Goal: Task Accomplishment & Management: Use online tool/utility

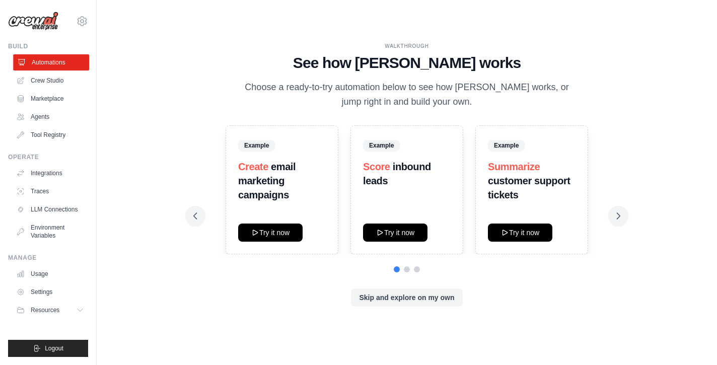
click at [54, 64] on link "Automations" at bounding box center [51, 62] width 76 height 16
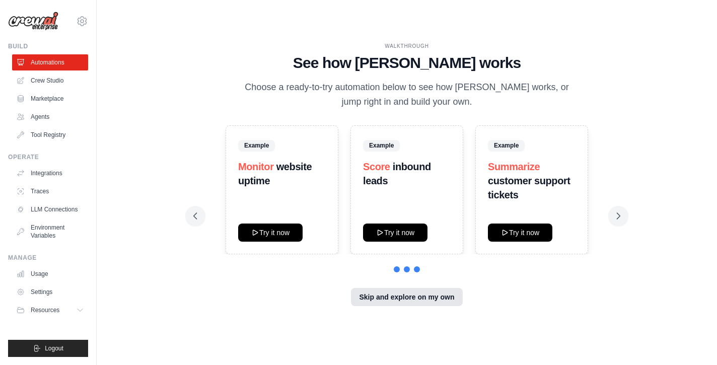
click at [394, 300] on button "Skip and explore on my own" at bounding box center [406, 297] width 111 height 18
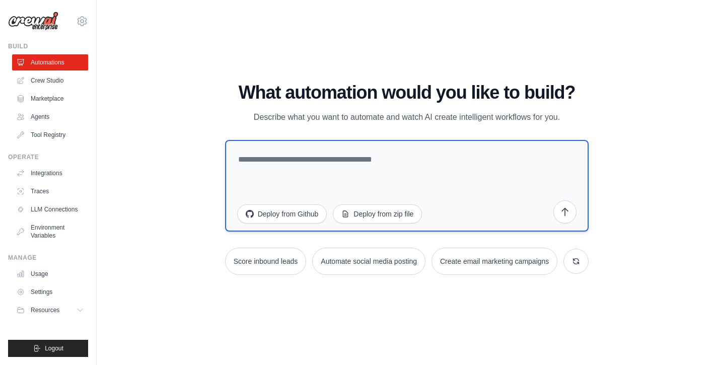
click at [311, 169] on textarea at bounding box center [407, 186] width 364 height 92
click at [343, 168] on textarea at bounding box center [407, 186] width 364 height 92
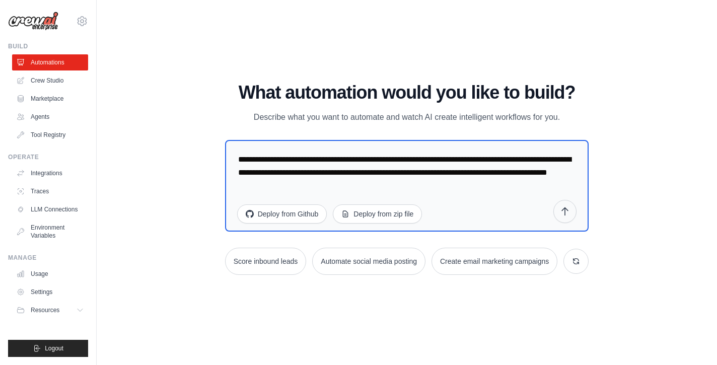
type textarea "**********"
click at [566, 213] on icon "submit" at bounding box center [565, 211] width 6 height 8
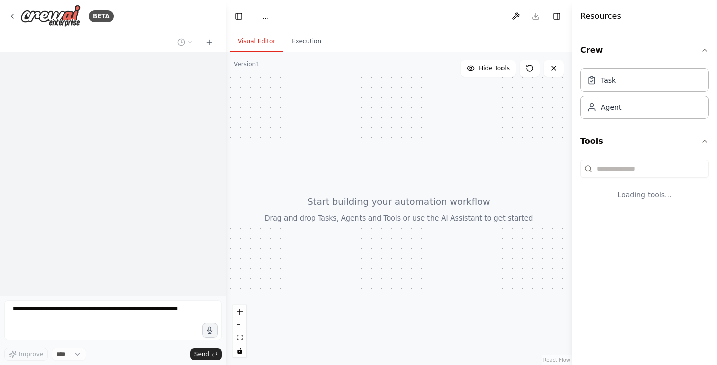
select select "****"
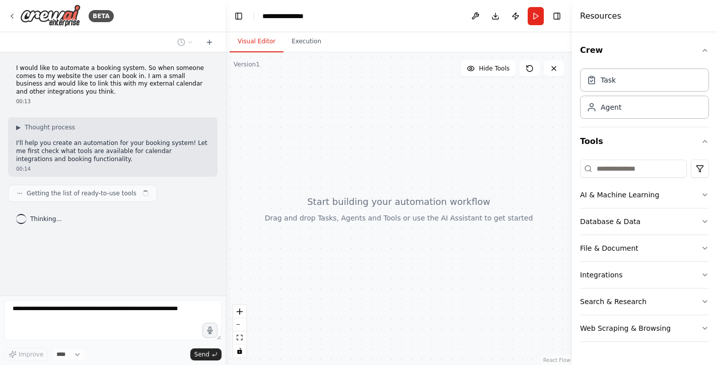
click at [710, 271] on div "Crew Task Agent Tools AI & Machine Learning Database & Data File & Document Int…" at bounding box center [644, 198] width 145 height 333
click at [705, 278] on icon "button" at bounding box center [705, 275] width 8 height 8
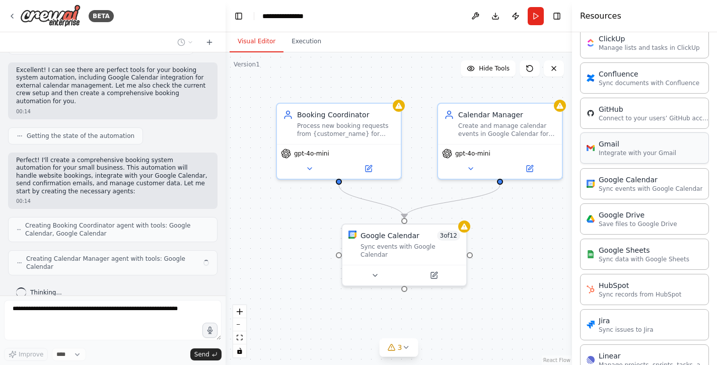
scroll to position [273, 0]
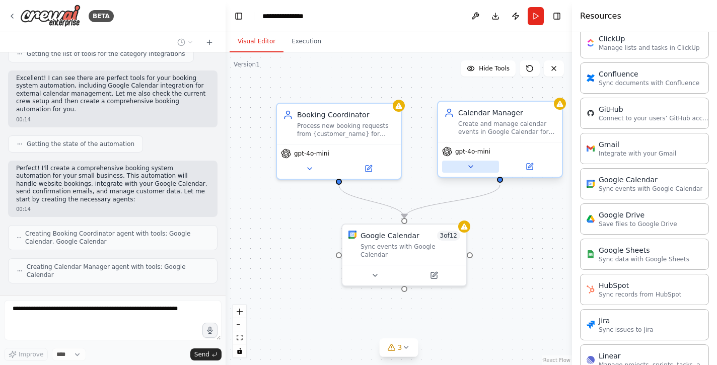
click at [471, 163] on icon at bounding box center [471, 167] width 8 height 8
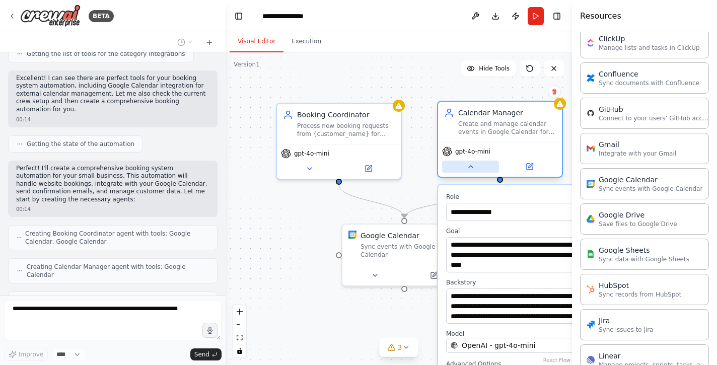
scroll to position [306, 0]
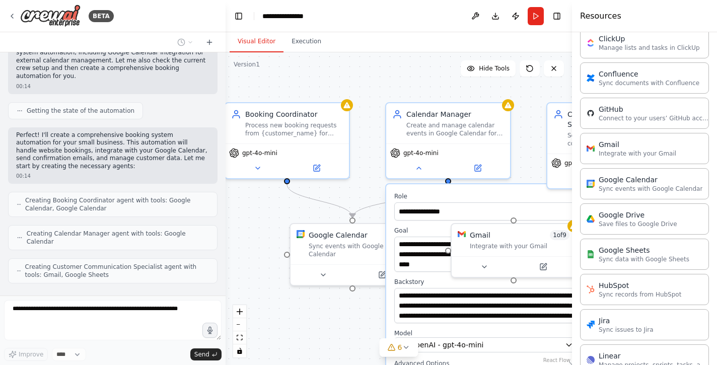
drag, startPoint x: 274, startPoint y: 190, endPoint x: 222, endPoint y: 188, distance: 52.4
click at [222, 188] on div "BETA I would like to automate a booking system. So when someone comes to my web…" at bounding box center [358, 182] width 717 height 365
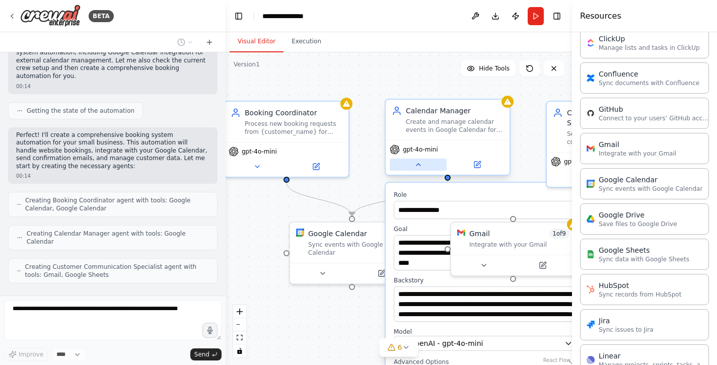
click at [421, 165] on icon at bounding box center [418, 165] width 8 height 8
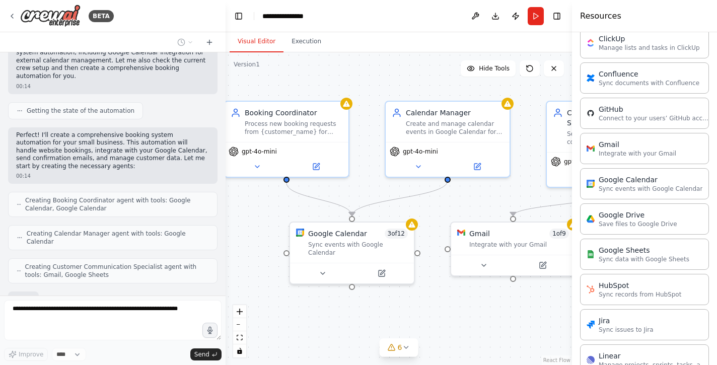
scroll to position [365, 0]
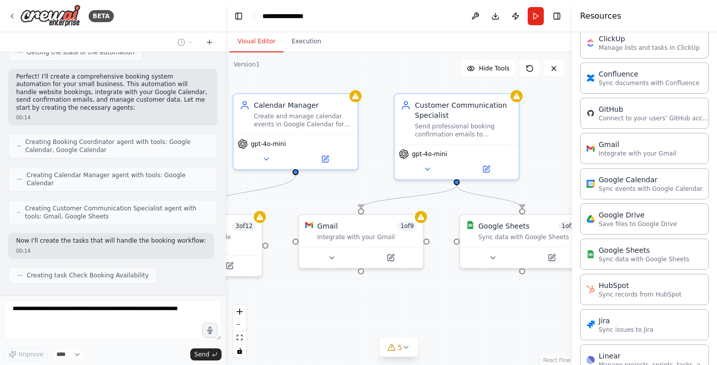
drag, startPoint x: 487, startPoint y: 202, endPoint x: 335, endPoint y: 195, distance: 152.3
click at [335, 195] on div ".deletable-edge-delete-btn { width: 20px; height: 20px; border: 0px solid #ffff…" at bounding box center [399, 208] width 346 height 313
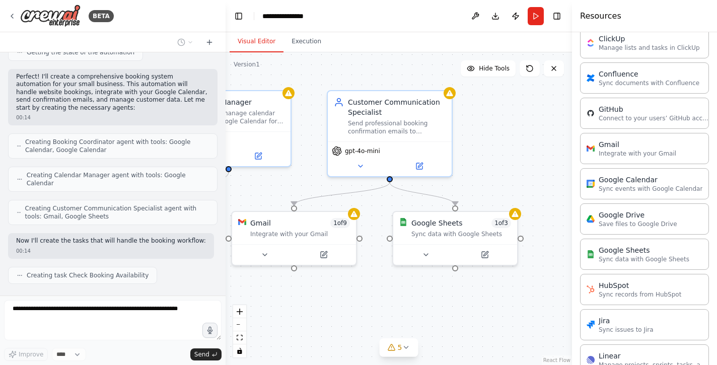
drag, startPoint x: 386, startPoint y: 163, endPoint x: 319, endPoint y: 159, distance: 66.6
click at [319, 159] on div ".deletable-edge-delete-btn { width: 20px; height: 20px; border: 0px solid #ffff…" at bounding box center [399, 208] width 346 height 313
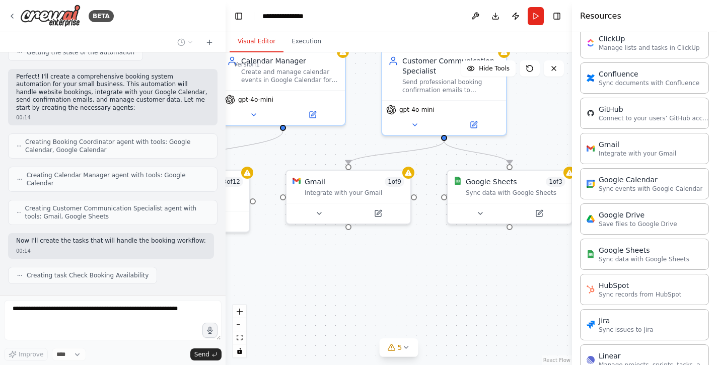
drag, startPoint x: 467, startPoint y: 163, endPoint x: 523, endPoint y: 107, distance: 79.4
click at [523, 107] on div ".deletable-edge-delete-btn { width: 20px; height: 20px; border: 0px solid #ffff…" at bounding box center [399, 208] width 346 height 313
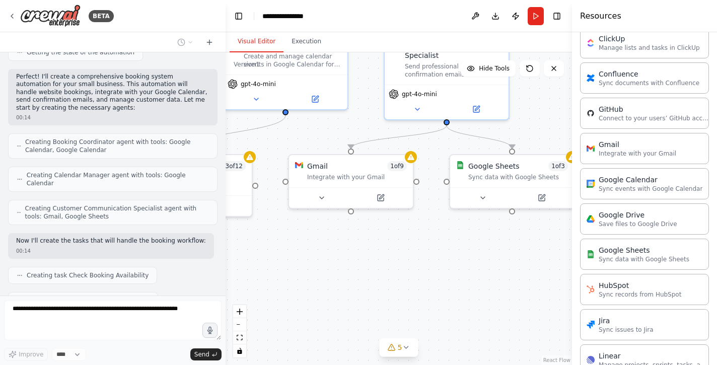
scroll to position [390, 0]
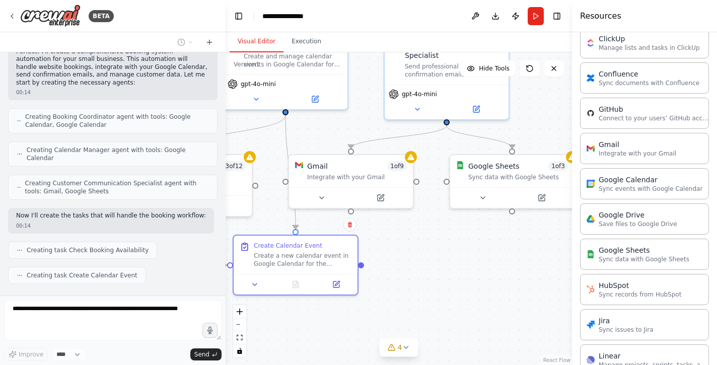
click at [361, 280] on div ".deletable-edge-delete-btn { width: 20px; height: 20px; border: 0px solid #ffff…" at bounding box center [399, 208] width 346 height 313
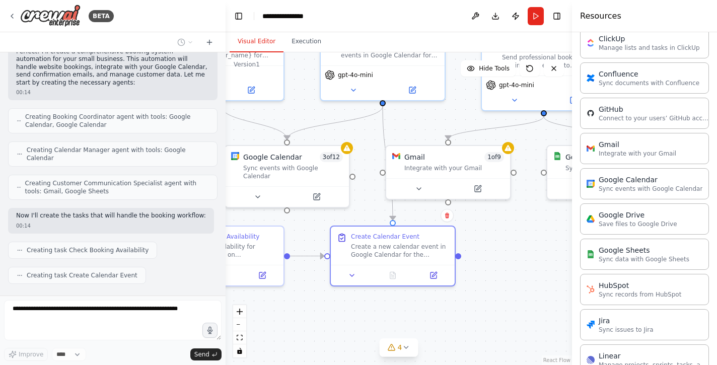
drag, startPoint x: 451, startPoint y: 267, endPoint x: 548, endPoint y: 258, distance: 97.6
click at [548, 258] on div ".deletable-edge-delete-btn { width: 20px; height: 20px; border: 0px solid #ffff…" at bounding box center [399, 208] width 346 height 313
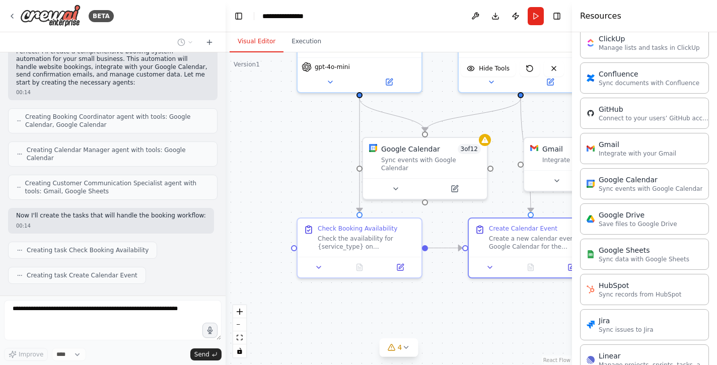
drag, startPoint x: 370, startPoint y: 304, endPoint x: 508, endPoint y: 296, distance: 138.2
click at [508, 296] on div ".deletable-edge-delete-btn { width: 20px; height: 20px; border: 0px solid #ffff…" at bounding box center [399, 208] width 346 height 313
click at [318, 264] on icon at bounding box center [319, 265] width 4 height 2
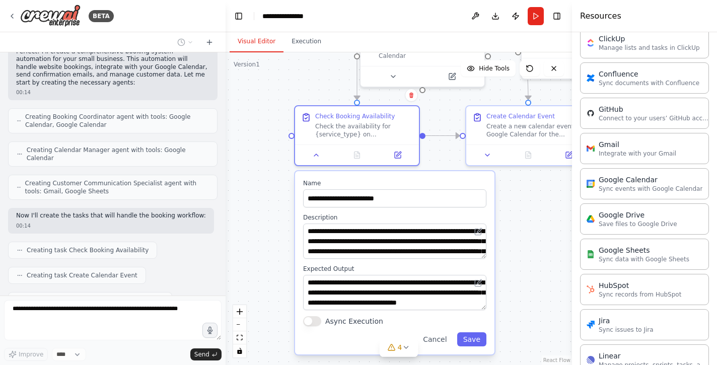
scroll to position [415, 0]
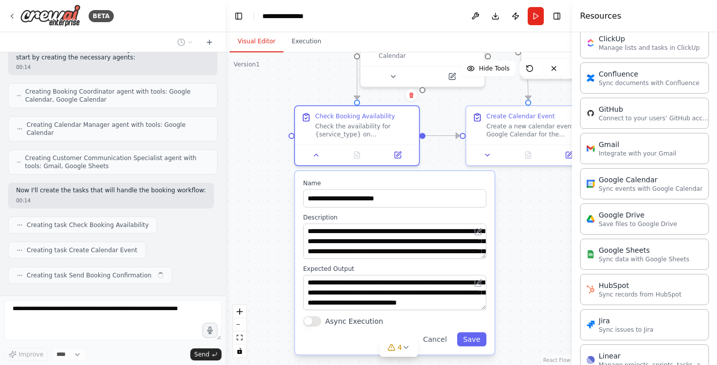
drag, startPoint x: 276, startPoint y: 294, endPoint x: 272, endPoint y: 180, distance: 114.4
click at [272, 180] on div ".deletable-edge-delete-btn { width: 20px; height: 20px; border: 0px solid #ffff…" at bounding box center [399, 208] width 346 height 313
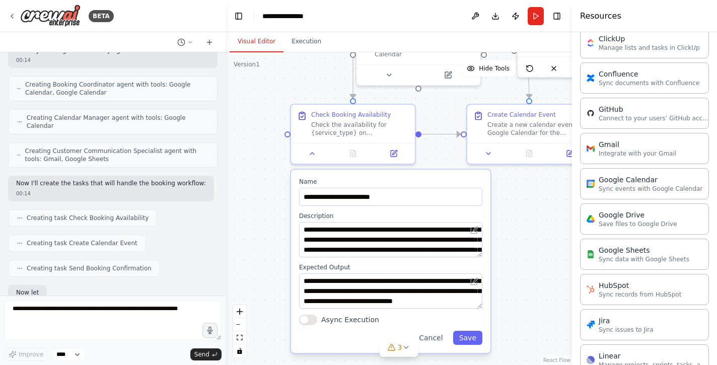
click at [191, 257] on div "BETA I would like to automate a booking system. So when someone comes to my web…" at bounding box center [358, 182] width 717 height 365
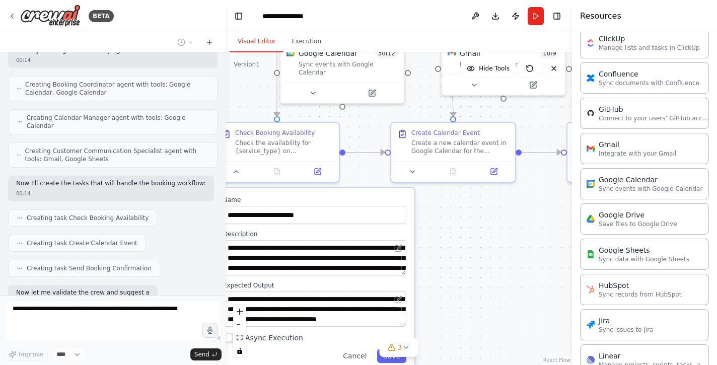
scroll to position [473, 0]
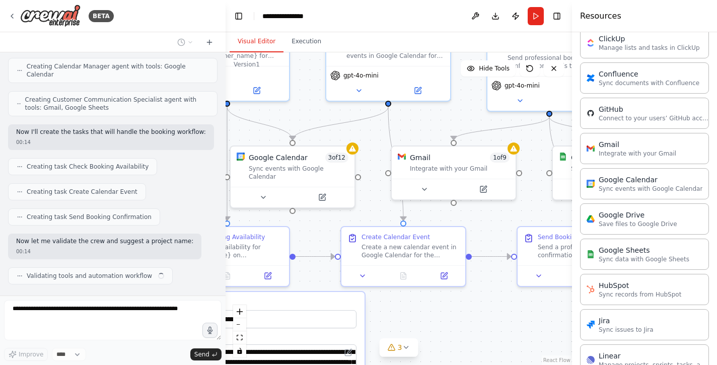
drag, startPoint x: 507, startPoint y: 214, endPoint x: 457, endPoint y: 318, distance: 116.2
click at [457, 318] on div ".deletable-edge-delete-btn { width: 20px; height: 20px; border: 0px solid #ffff…" at bounding box center [399, 208] width 346 height 313
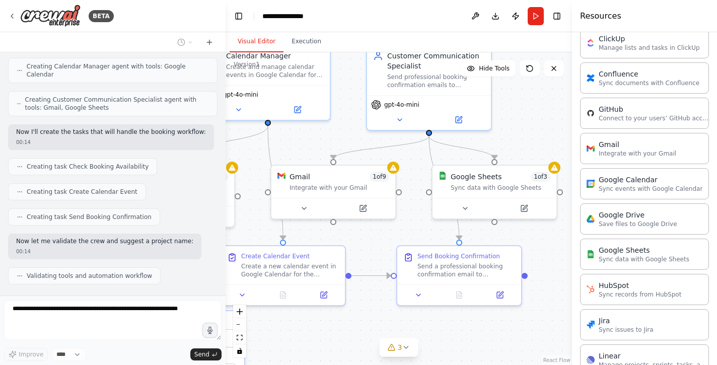
drag, startPoint x: 509, startPoint y: 208, endPoint x: 389, endPoint y: 227, distance: 121.3
click at [389, 227] on div ".deletable-edge-delete-btn { width: 20px; height: 20px; border: 0px solid #ffff…" at bounding box center [399, 208] width 346 height 313
click at [545, 107] on div ".deletable-edge-delete-btn { width: 20px; height: 20px; border: 0px solid #ffff…" at bounding box center [399, 208] width 346 height 313
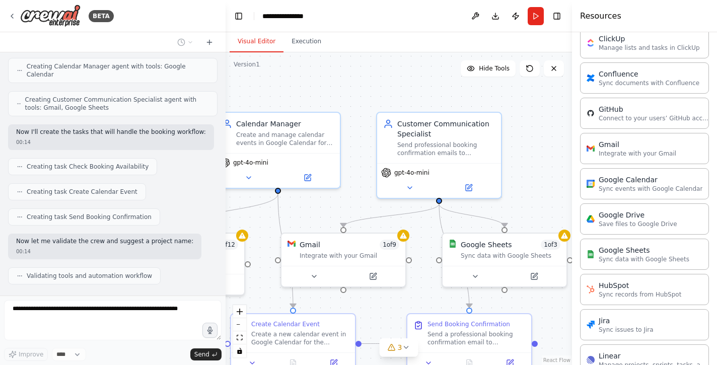
drag, startPoint x: 529, startPoint y: 104, endPoint x: 541, endPoint y: 174, distance: 71.5
click at [541, 174] on div ".deletable-edge-delete-btn { width: 20px; height: 20px; border: 0px solid #ffff…" at bounding box center [399, 208] width 346 height 313
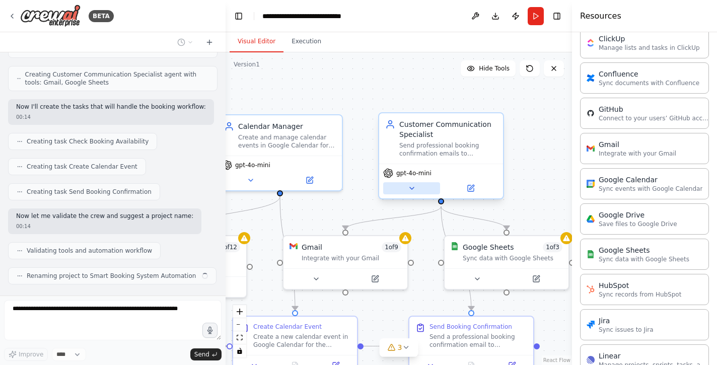
click at [414, 189] on icon at bounding box center [412, 188] width 8 height 8
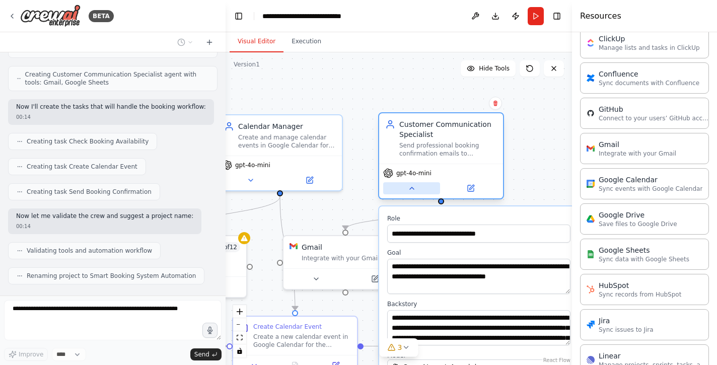
click at [414, 189] on icon at bounding box center [412, 188] width 8 height 8
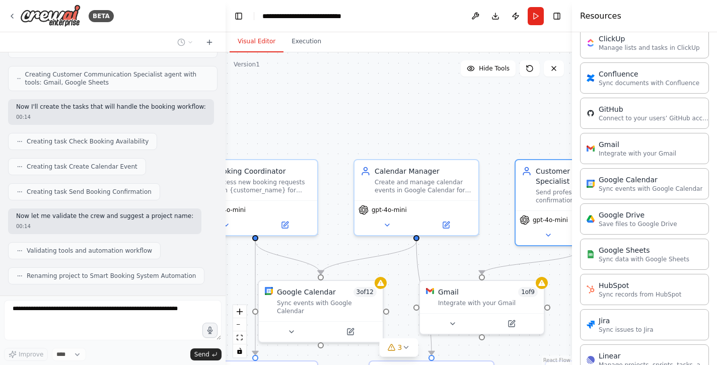
drag, startPoint x: 377, startPoint y: 99, endPoint x: 515, endPoint y: 144, distance: 144.6
click at [515, 144] on div ".deletable-edge-delete-btn { width: 20px; height: 20px; border: 0px solid #ffff…" at bounding box center [399, 208] width 346 height 313
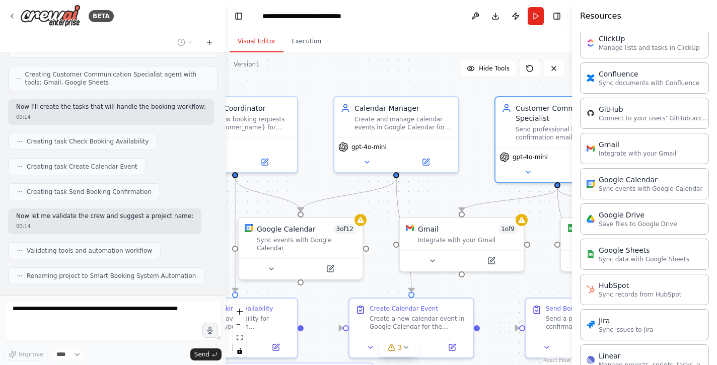
drag, startPoint x: 394, startPoint y: 145, endPoint x: 373, endPoint y: 82, distance: 66.4
click at [373, 82] on div ".deletable-edge-delete-btn { width: 20px; height: 20px; border: 0px solid #ffff…" at bounding box center [399, 208] width 346 height 313
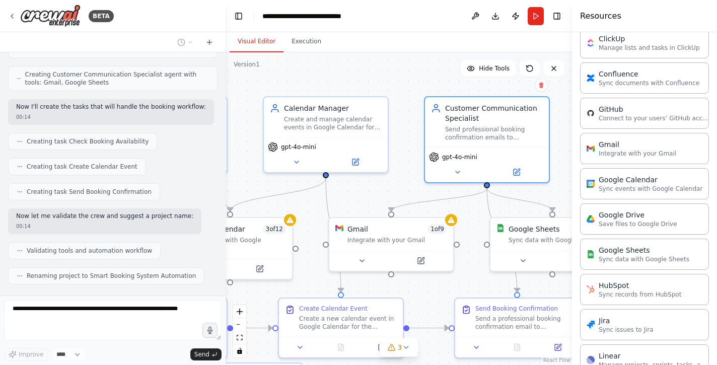
drag, startPoint x: 438, startPoint y: 82, endPoint x: 358, endPoint y: 82, distance: 80.1
click at [358, 82] on div ".deletable-edge-delete-btn { width: 20px; height: 20px; border: 0px solid #ffff…" at bounding box center [399, 208] width 346 height 313
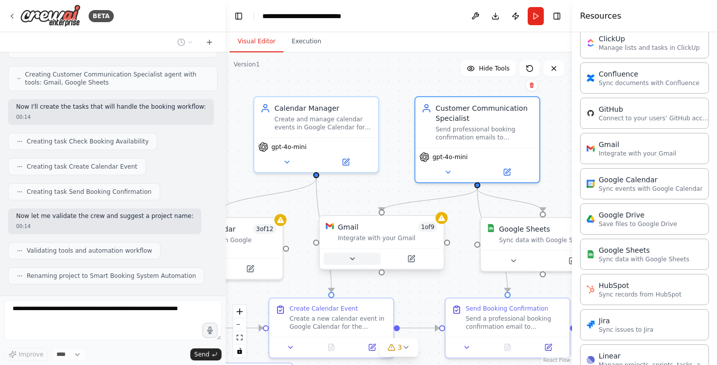
click at [362, 257] on button at bounding box center [352, 259] width 57 height 12
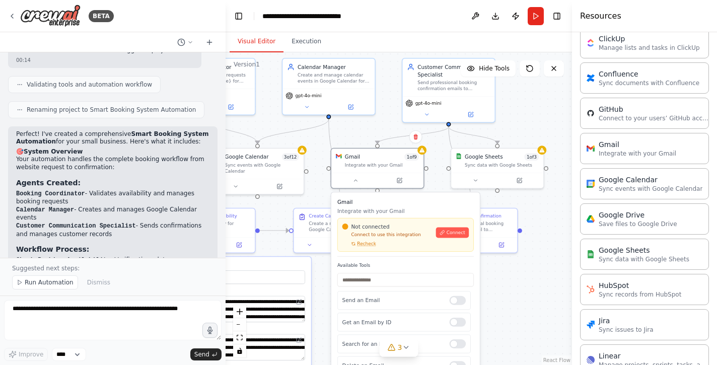
drag, startPoint x: 437, startPoint y: 107, endPoint x: 437, endPoint y: 27, distance: 80.1
click at [437, 27] on main "**********" at bounding box center [399, 182] width 346 height 365
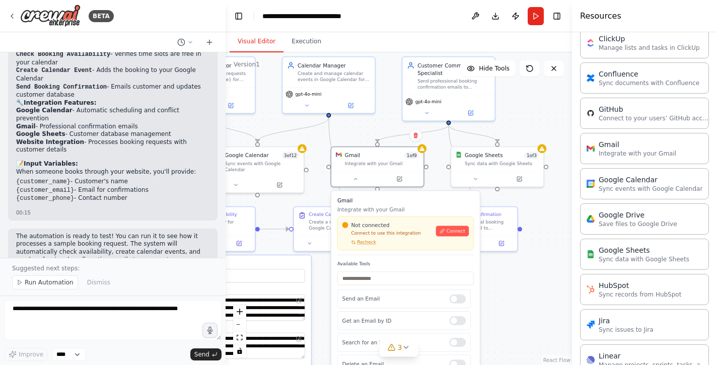
click at [520, 295] on div ".deletable-edge-delete-btn { width: 20px; height: 20px; border: 0px solid #ffff…" at bounding box center [399, 208] width 346 height 313
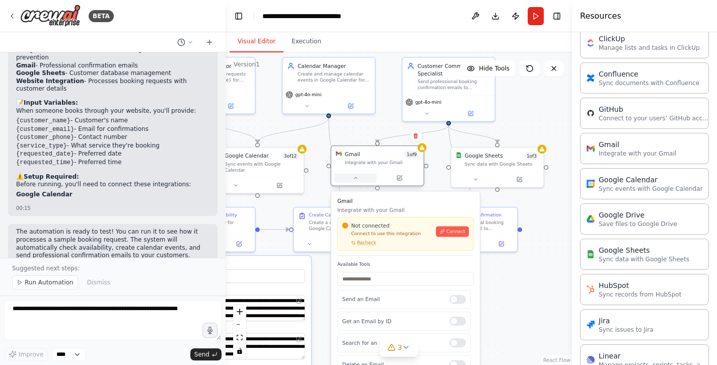
click at [359, 181] on button at bounding box center [355, 178] width 42 height 9
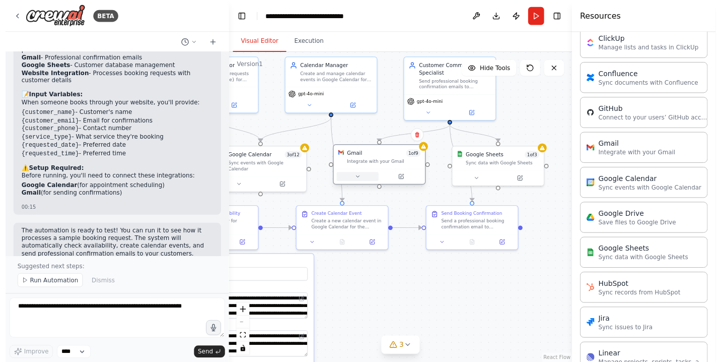
scroll to position [947, 0]
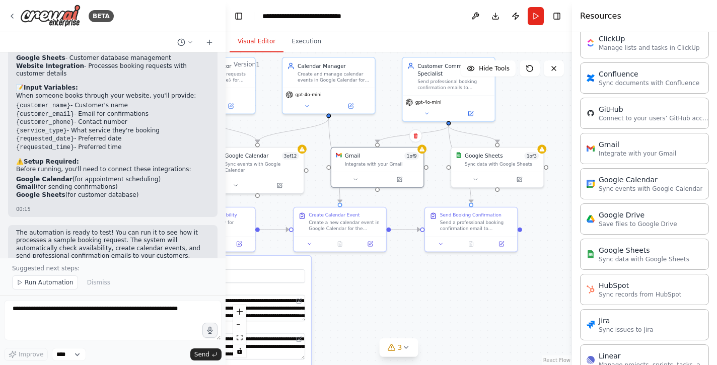
click at [424, 267] on div ".deletable-edge-delete-btn { width: 20px; height: 20px; border: 0px solid #ffff…" at bounding box center [399, 208] width 346 height 313
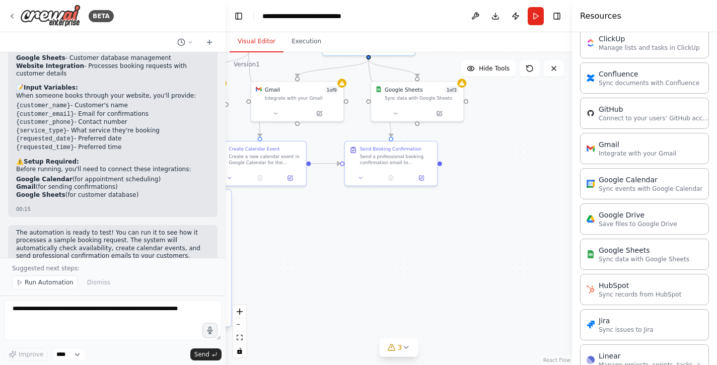
drag, startPoint x: 387, startPoint y: 298, endPoint x: 304, endPoint y: 233, distance: 105.1
click at [304, 233] on div ".deletable-edge-delete-btn { width: 20px; height: 20px; border: 0px solid #ffff…" at bounding box center [399, 208] width 346 height 313
click at [361, 176] on icon at bounding box center [359, 178] width 6 height 6
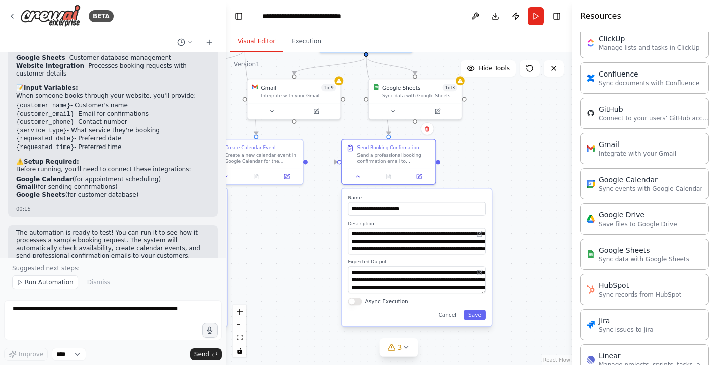
click at [320, 276] on div ".deletable-edge-delete-btn { width: 20px; height: 20px; border: 0px solid #ffff…" at bounding box center [399, 208] width 346 height 313
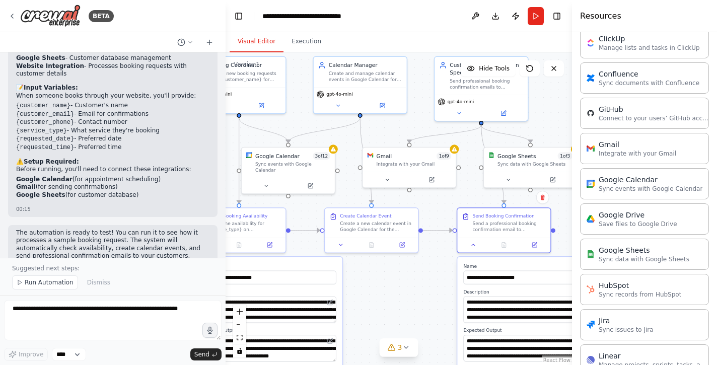
drag, startPoint x: 298, startPoint y: 257, endPoint x: 416, endPoint y: 327, distance: 137.5
click at [416, 327] on div ".deletable-edge-delete-btn { width: 20px; height: 20px; border: 0px solid #ffff…" at bounding box center [399, 208] width 346 height 313
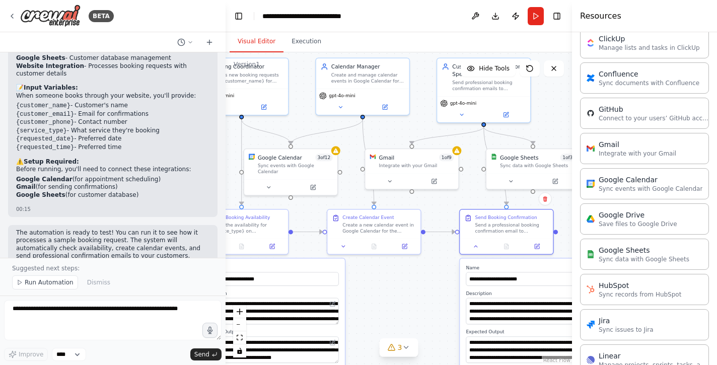
click at [401, 292] on div ".deletable-edge-delete-btn { width: 20px; height: 20px; border: 0px solid #ffff…" at bounding box center [399, 208] width 346 height 313
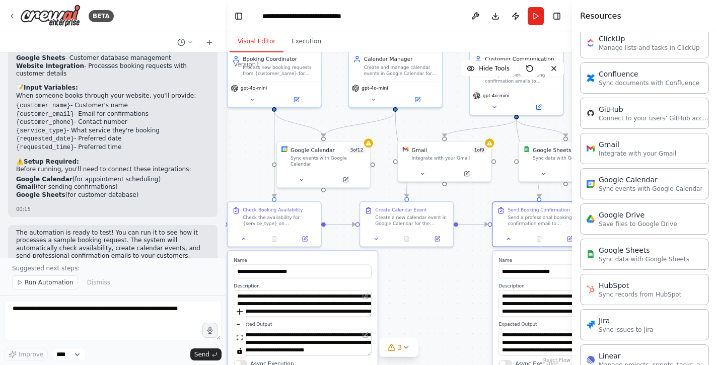
drag, startPoint x: 372, startPoint y: 278, endPoint x: 404, endPoint y: 270, distance: 33.2
click at [404, 270] on div ".deletable-edge-delete-btn { width: 20px; height: 20px; border: 0px solid #ffff…" at bounding box center [399, 208] width 346 height 313
click at [428, 292] on div ".deletable-edge-delete-btn { width: 20px; height: 20px; border: 0px solid #ffff…" at bounding box center [399, 208] width 346 height 313
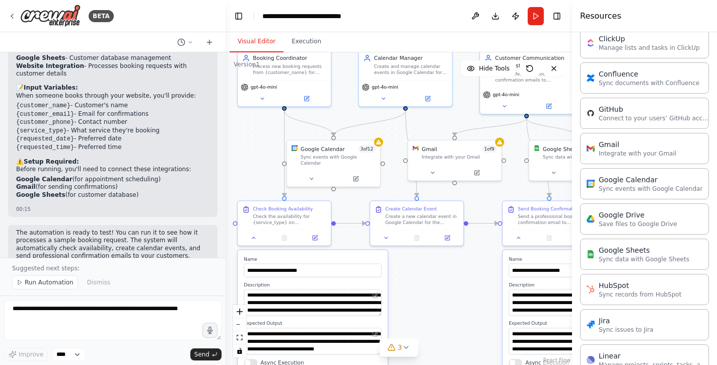
drag, startPoint x: 426, startPoint y: 289, endPoint x: 436, endPoint y: 288, distance: 10.1
click at [436, 288] on div ".deletable-edge-delete-btn { width: 20px; height: 20px; border: 0px solid #ffff…" at bounding box center [399, 208] width 346 height 313
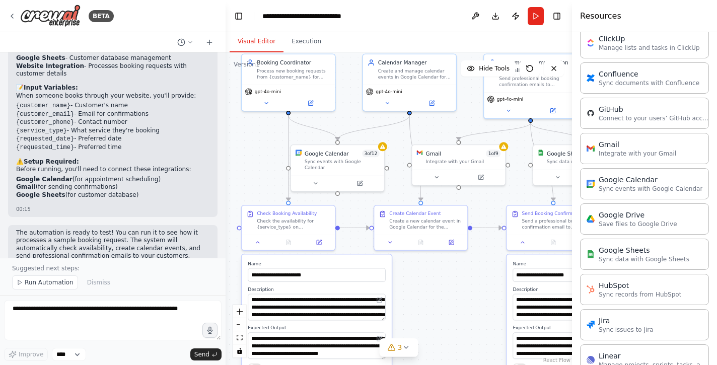
drag, startPoint x: 434, startPoint y: 280, endPoint x: 439, endPoint y: 284, distance: 6.1
click at [439, 284] on div ".deletable-edge-delete-btn { width: 20px; height: 20px; border: 0px solid #ffff…" at bounding box center [399, 208] width 346 height 313
click at [443, 288] on div ".deletable-edge-delete-btn { width: 20px; height: 20px; border: 0px solid #ffff…" at bounding box center [399, 208] width 346 height 313
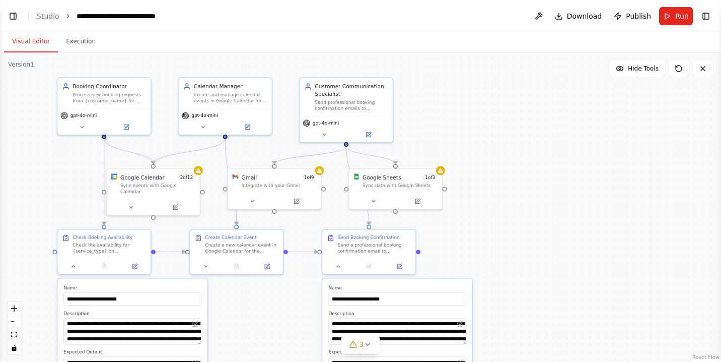
drag, startPoint x: 442, startPoint y: 214, endPoint x: 518, endPoint y: 270, distance: 94.3
click at [518, 270] on div ".deletable-edge-delete-btn { width: 20px; height: 20px; border: 0px solid #ffff…" at bounding box center [360, 206] width 721 height 309
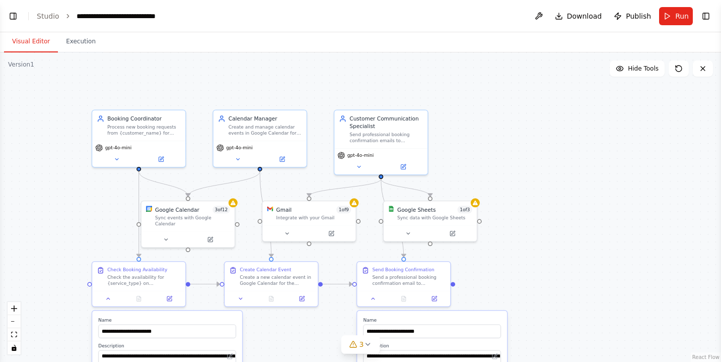
scroll to position [913, 0]
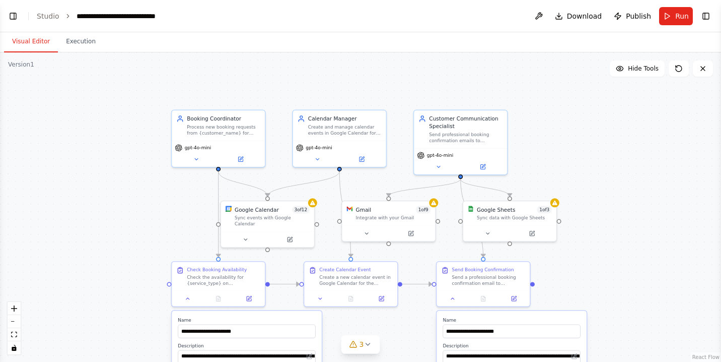
drag, startPoint x: 491, startPoint y: 160, endPoint x: 570, endPoint y: 160, distance: 79.6
click at [570, 160] on div ".deletable-edge-delete-btn { width: 20px; height: 20px; border: 0px solid #ffff…" at bounding box center [360, 206] width 721 height 309
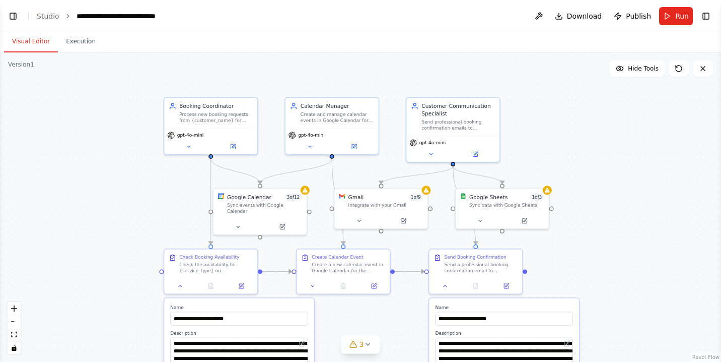
drag, startPoint x: 159, startPoint y: 221, endPoint x: 155, endPoint y: 183, distance: 38.0
click at [155, 183] on div ".deletable-edge-delete-btn { width: 20px; height: 20px; border: 0px solid #ffff…" at bounding box center [360, 206] width 721 height 309
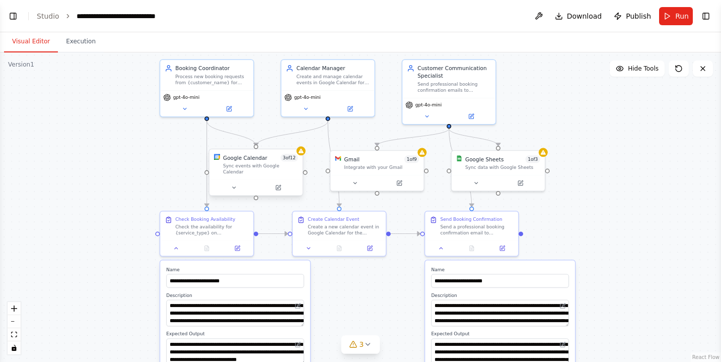
click at [262, 171] on div "Google Calendar 3 of 12 Sync events with Google Calendar" at bounding box center [256, 164] width 93 height 30
click at [232, 183] on button at bounding box center [237, 187] width 43 height 9
click at [242, 183] on button at bounding box center [237, 187] width 43 height 9
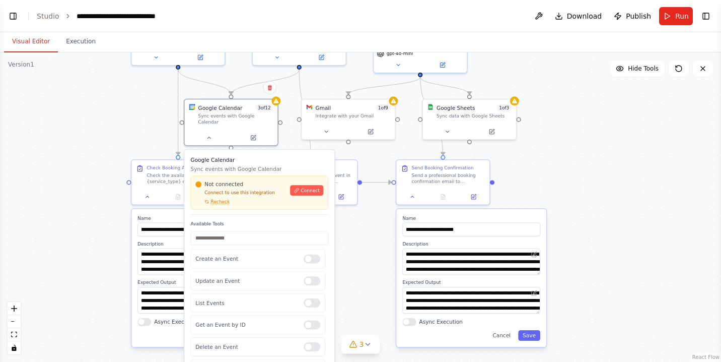
drag, startPoint x: 181, startPoint y: 193, endPoint x: 152, endPoint y: 135, distance: 64.4
click at [152, 135] on div ".deletable-edge-delete-btn { width: 20px; height: 20px; border: 0px solid #ffff…" at bounding box center [360, 206] width 721 height 309
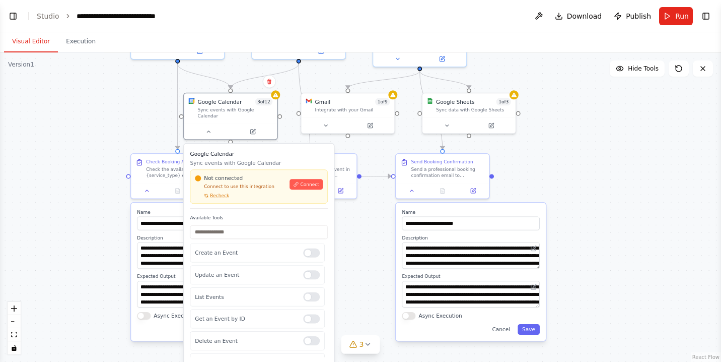
scroll to position [-1, 0]
click at [125, 73] on div ".deletable-edge-delete-btn { width: 20px; height: 20px; border: 0px solid #ffff…" at bounding box center [360, 206] width 721 height 309
